Goal: Task Accomplishment & Management: Manage account settings

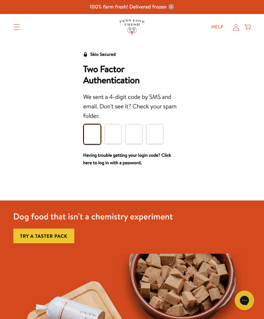
click at [91, 138] on input "Please enter your pin code" at bounding box center [92, 134] width 17 height 20
type input "2"
type input "8"
type input "6"
type input "7"
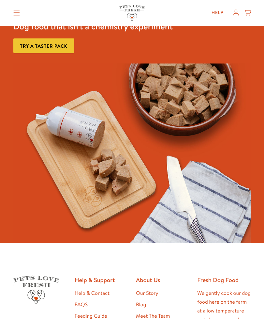
scroll to position [195, 0]
